Goal: Navigation & Orientation: Find specific page/section

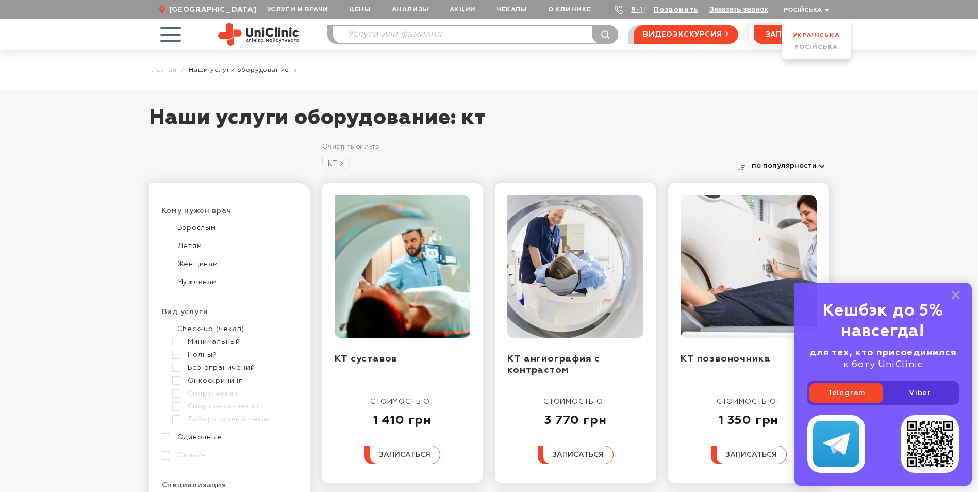
click at [818, 34] on link "Українська" at bounding box center [816, 35] width 47 height 7
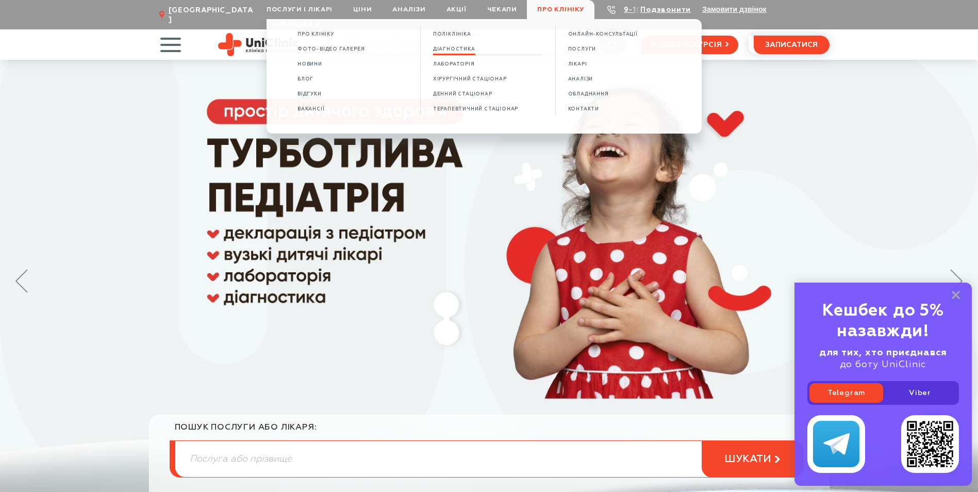
click at [448, 49] on span "ДІАГНОСТИКА" at bounding box center [454, 49] width 42 height 6
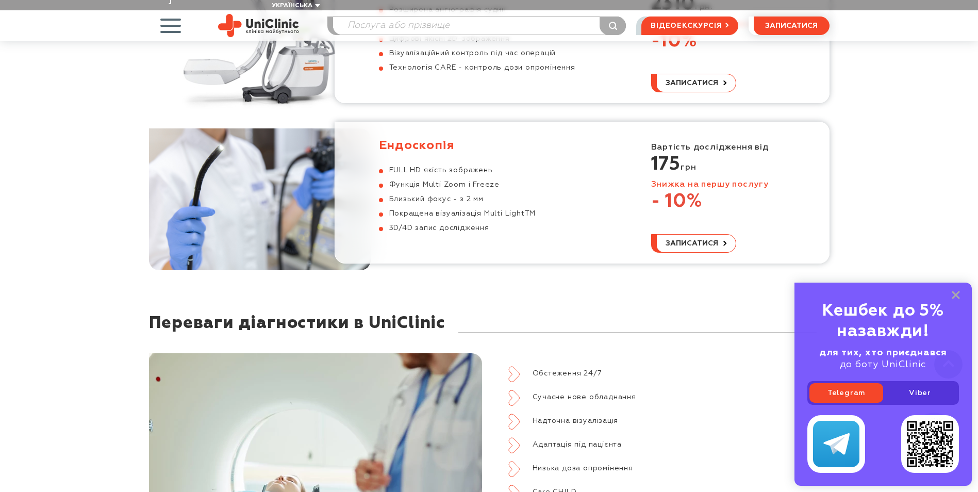
scroll to position [1753, 0]
